Goal: Task Accomplishment & Management: Manage account settings

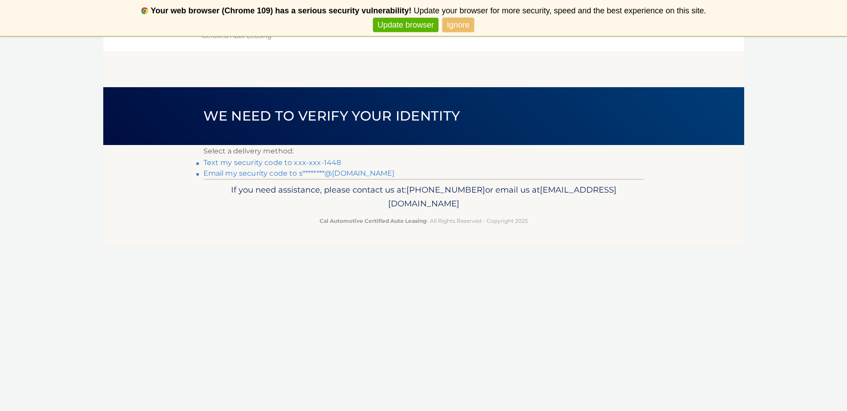
click at [262, 162] on link "Text my security code to xxx-xxx-1448" at bounding box center [272, 162] width 138 height 8
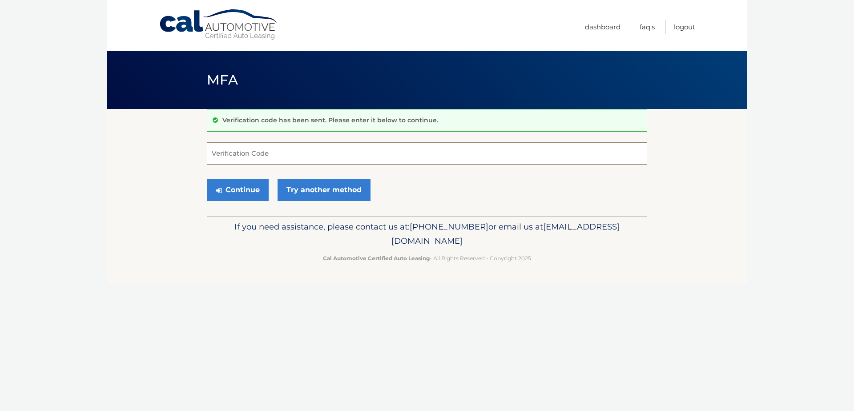
click at [268, 155] on input "Verification Code" at bounding box center [427, 153] width 441 height 22
type input "604654"
click at [234, 188] on button "Continue" at bounding box center [238, 190] width 62 height 22
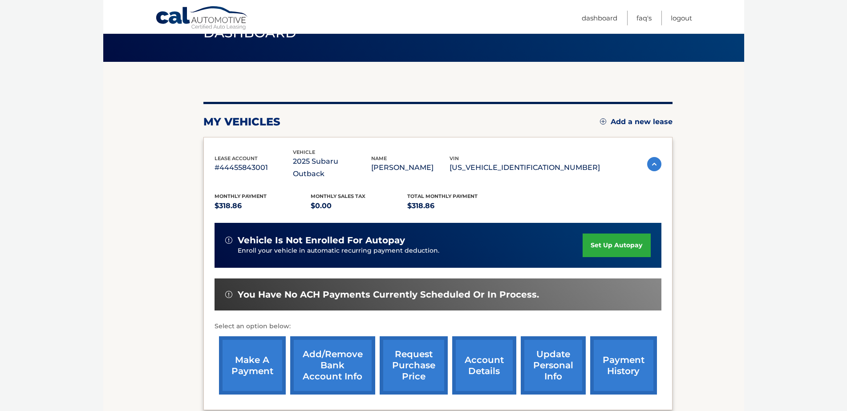
scroll to position [59, 0]
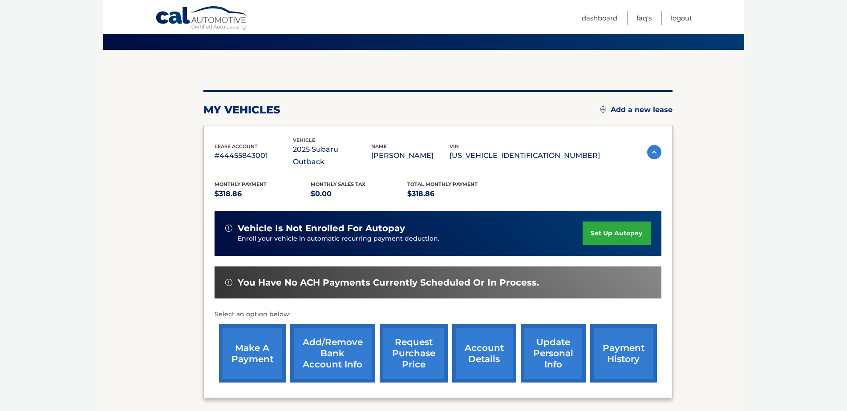
click at [248, 335] on link "make a payment" at bounding box center [252, 353] width 67 height 58
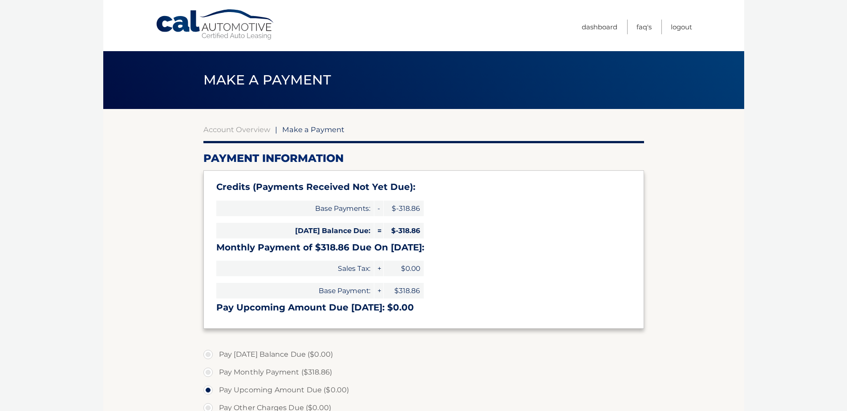
select select "MzAyOWY0ZTQtYzJlZi00MGRhLWI1NTItYzgwOTM2Zjc0NTZl"
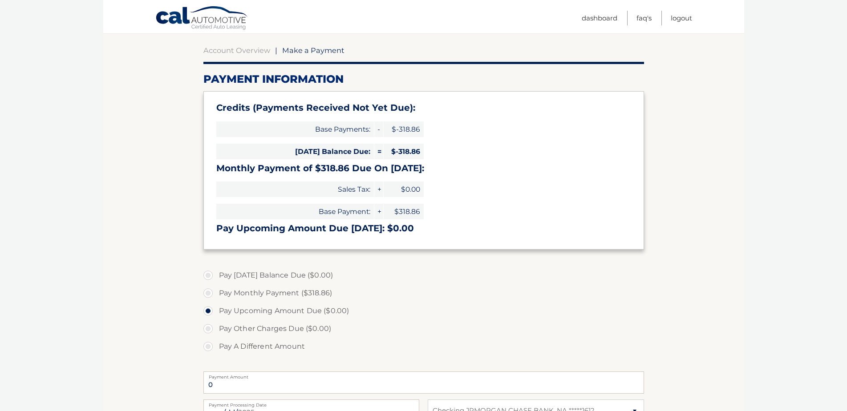
scroll to position [59, 0]
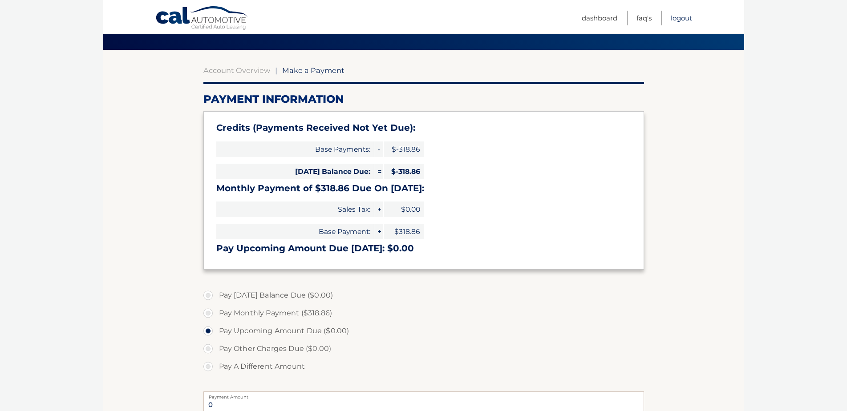
click at [675, 17] on link "Logout" at bounding box center [681, 18] width 21 height 15
